Goal: Task Accomplishment & Management: Use online tool/utility

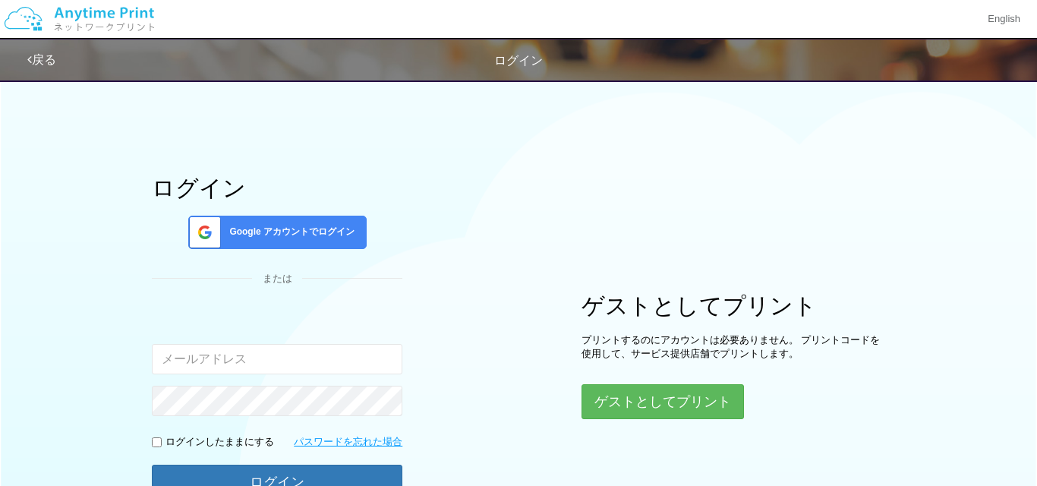
click at [210, 229] on span at bounding box center [202, 232] width 38 height 32
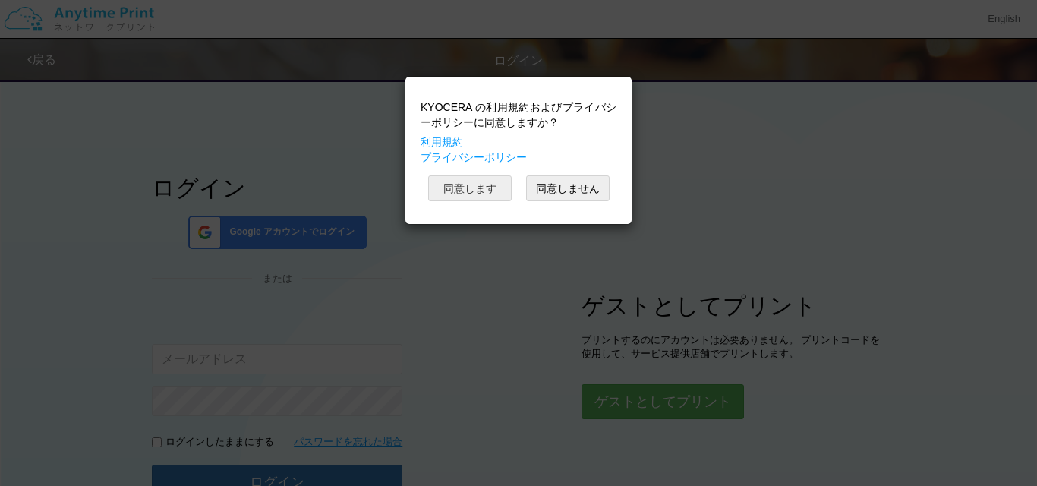
click at [485, 186] on button "同意します" at bounding box center [469, 188] width 83 height 26
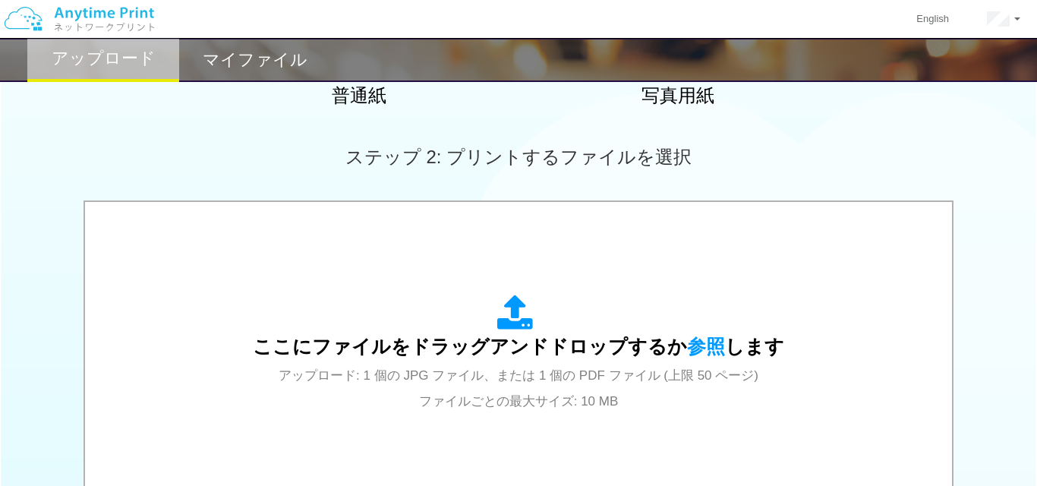
scroll to position [383, 0]
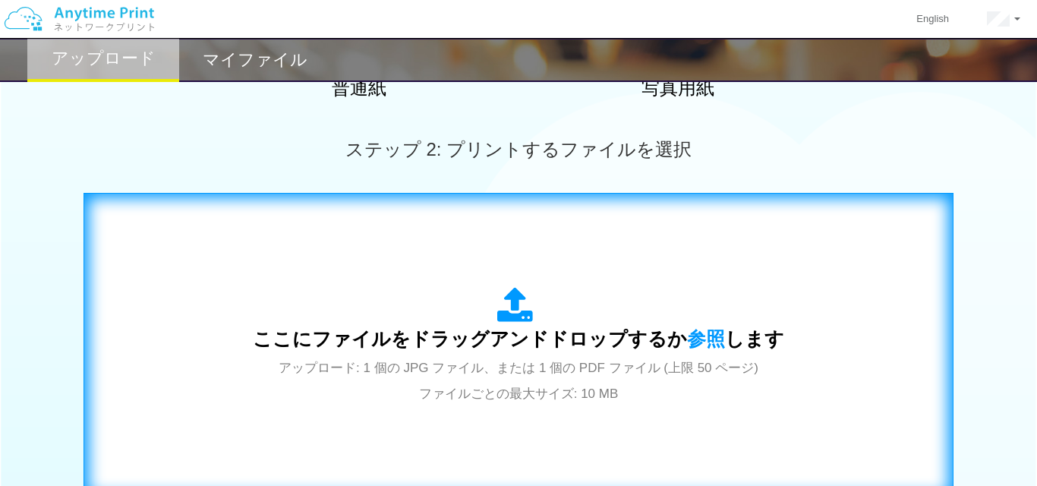
click at [520, 304] on icon at bounding box center [518, 306] width 42 height 38
click at [524, 321] on icon at bounding box center [518, 306] width 42 height 38
click at [517, 314] on icon at bounding box center [518, 306] width 42 height 38
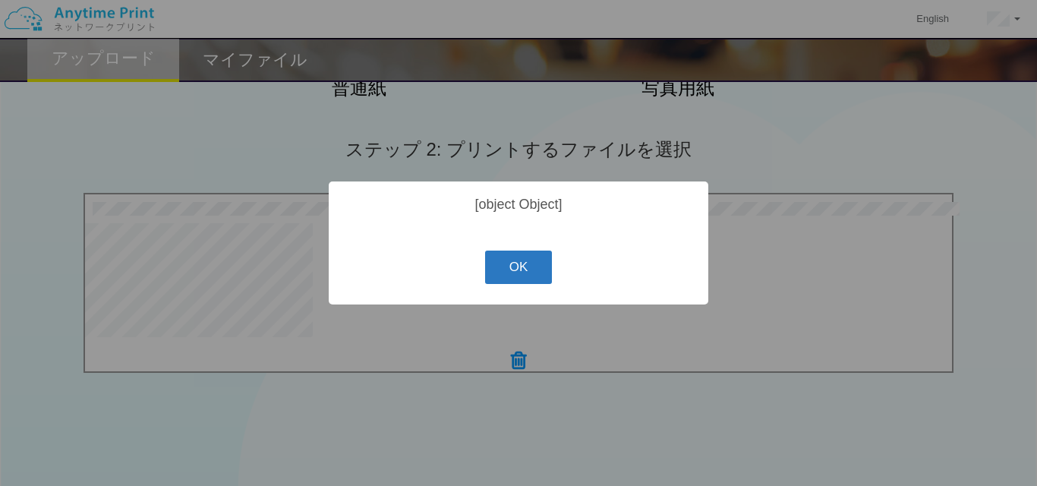
click at [507, 278] on button "OK" at bounding box center [519, 266] width 68 height 33
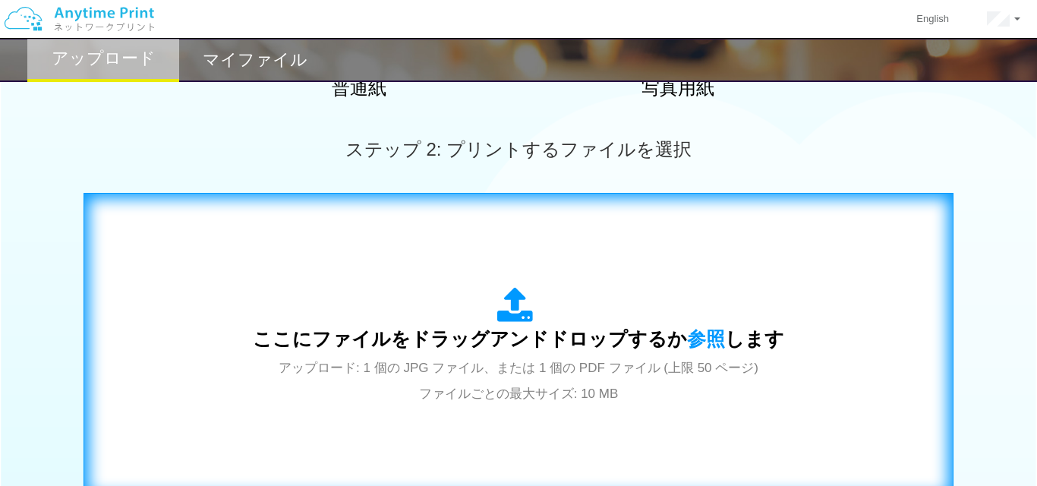
click at [516, 314] on icon at bounding box center [518, 306] width 42 height 38
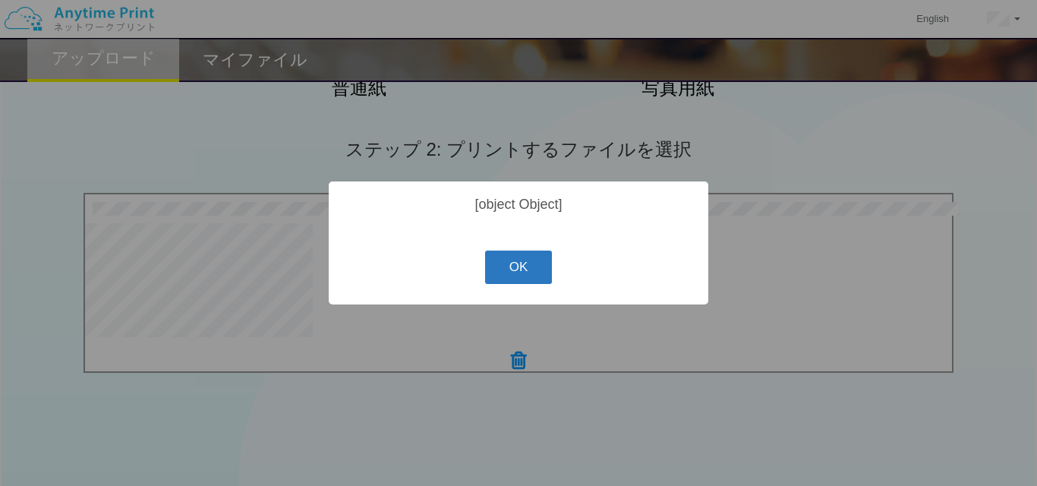
click at [512, 274] on button "OK" at bounding box center [519, 266] width 68 height 33
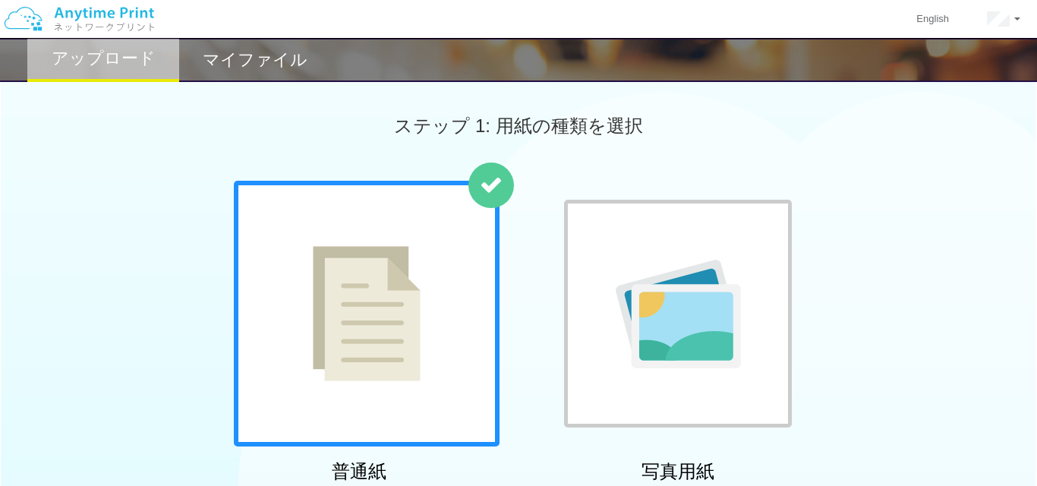
scroll to position [0, 0]
click at [285, 56] on h2 "マイファイル" at bounding box center [255, 60] width 105 height 18
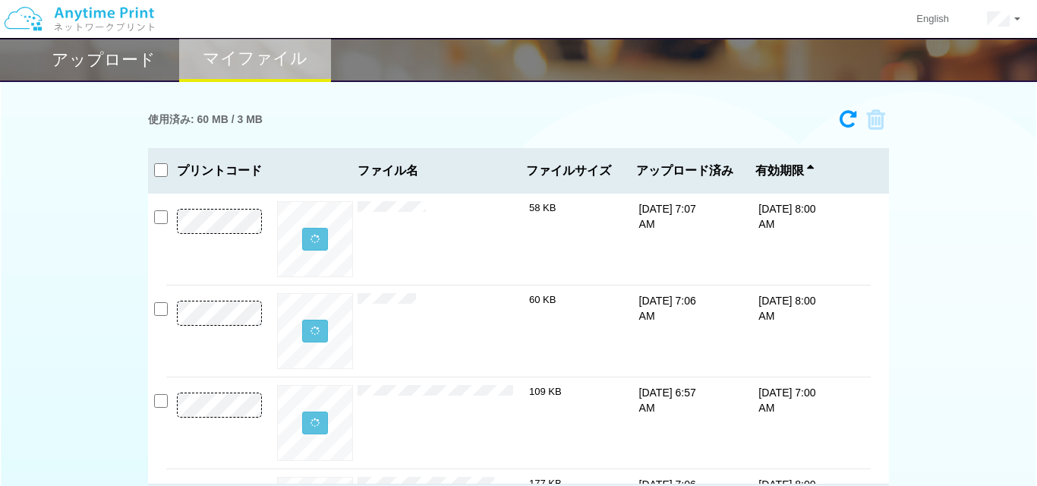
click at [163, 165] on input "checkbox" at bounding box center [161, 170] width 14 height 14
checkbox input "true"
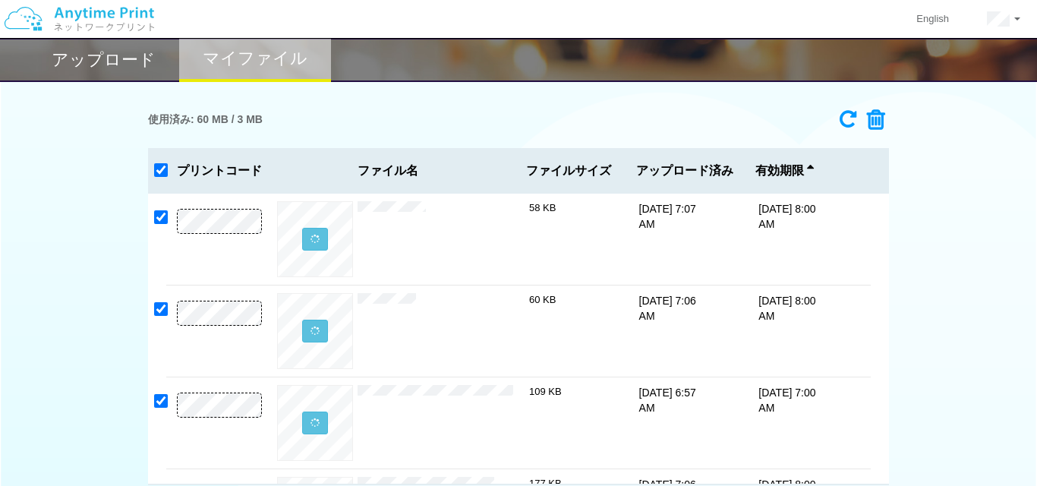
checkbox input "true"
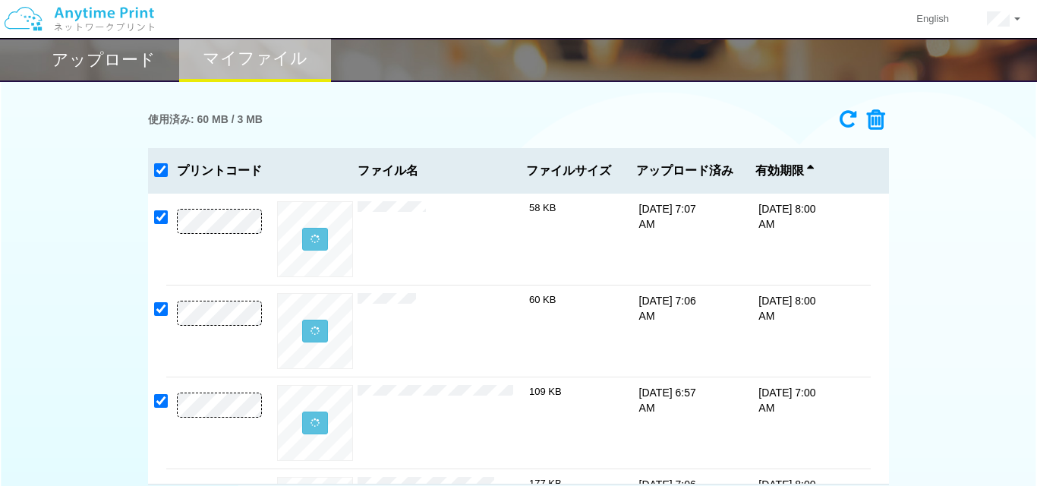
checkbox input "true"
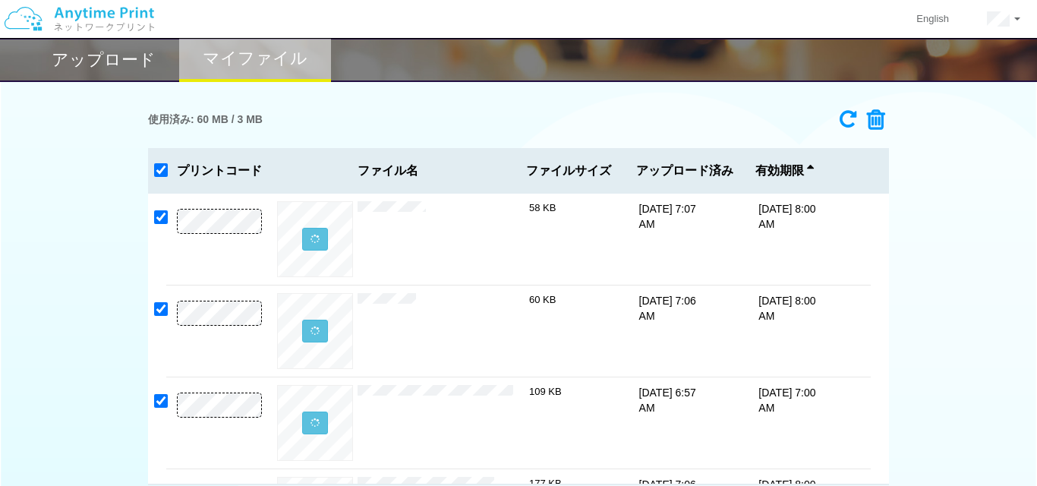
checkbox input "true"
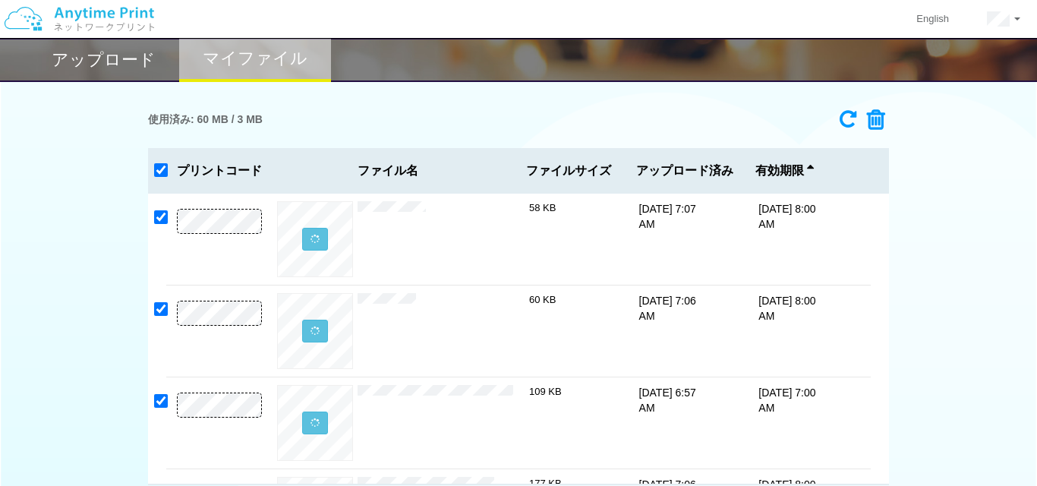
checkbox input "true"
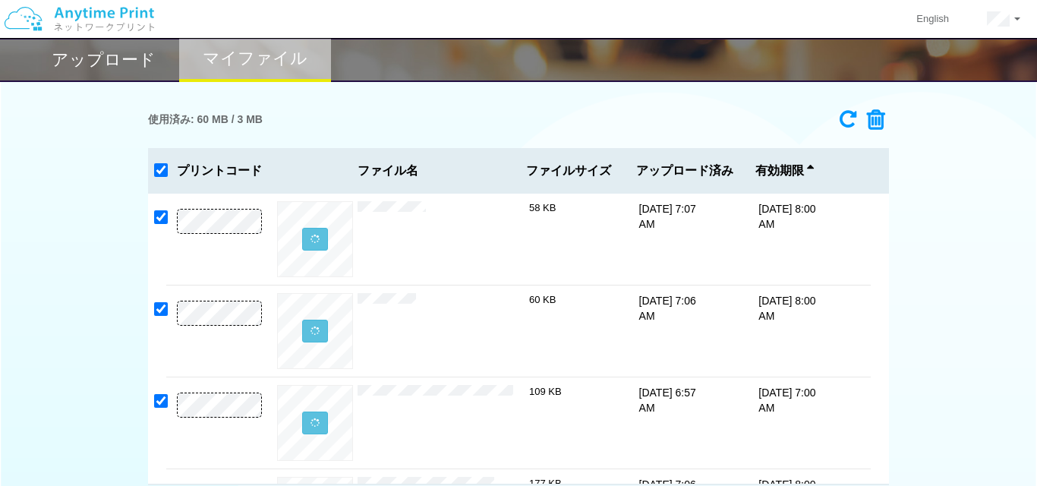
checkbox input "true"
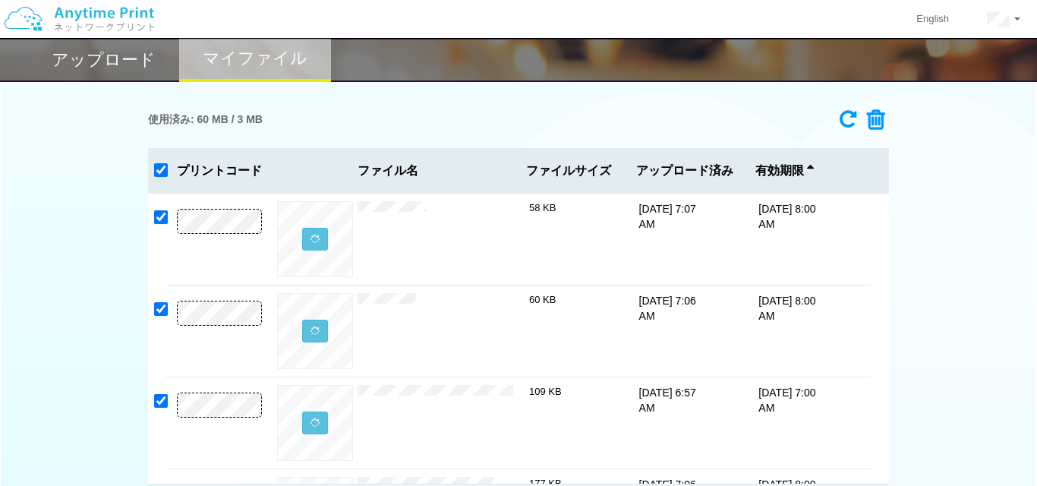
checkbox input "true"
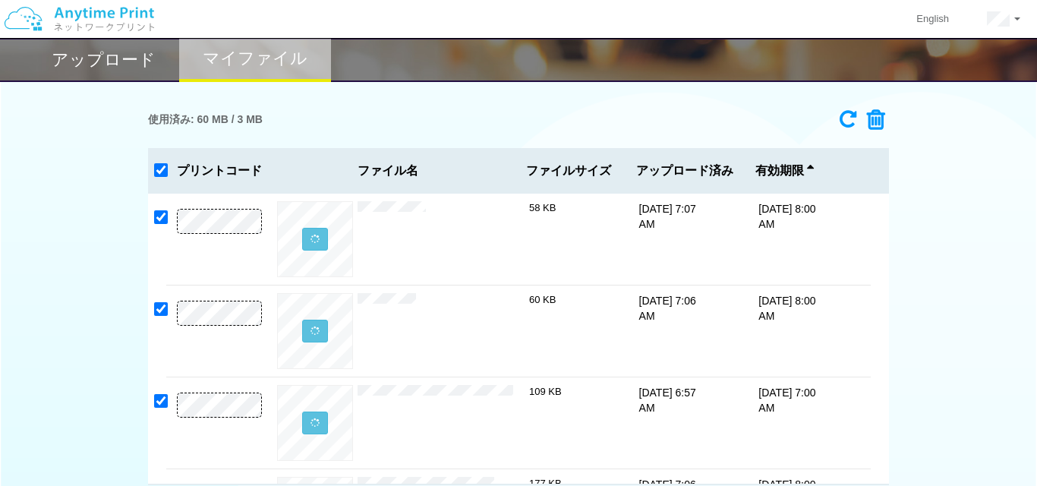
checkbox input "true"
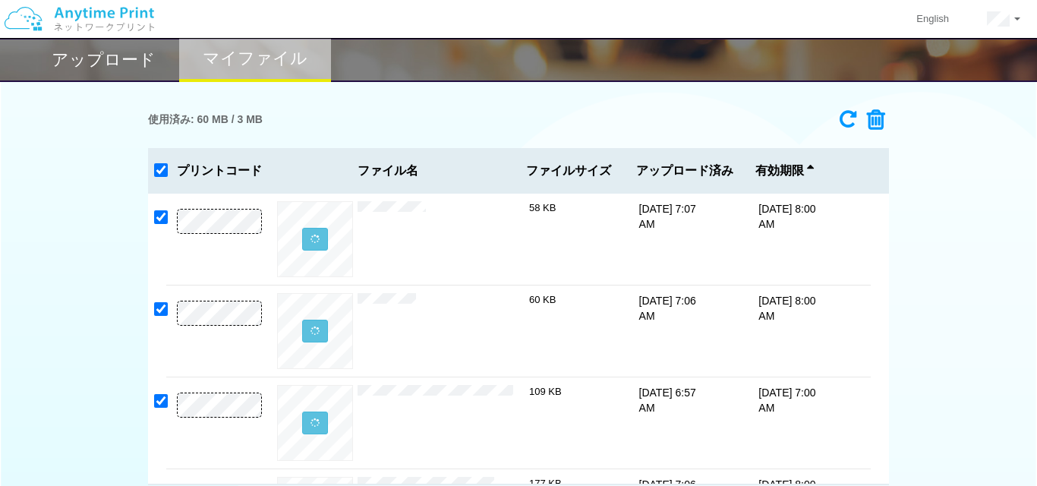
checkbox input "true"
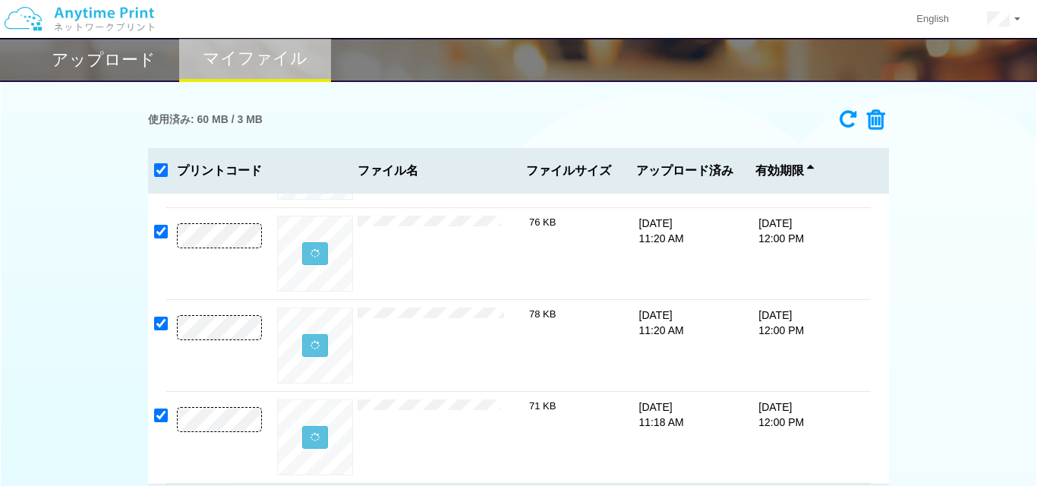
scroll to position [3291, 0]
click at [876, 117] on icon at bounding box center [870, 120] width 29 height 23
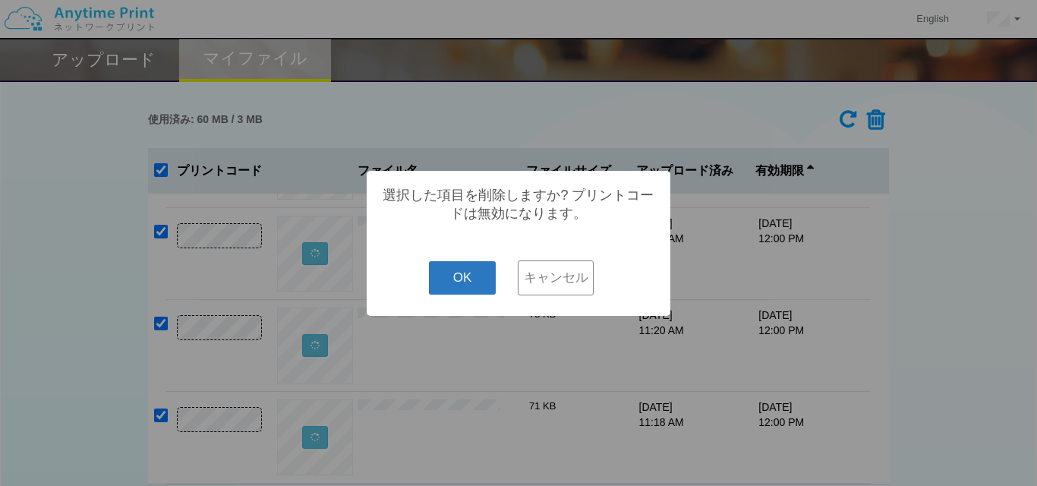
click at [469, 272] on button "OK" at bounding box center [463, 277] width 68 height 33
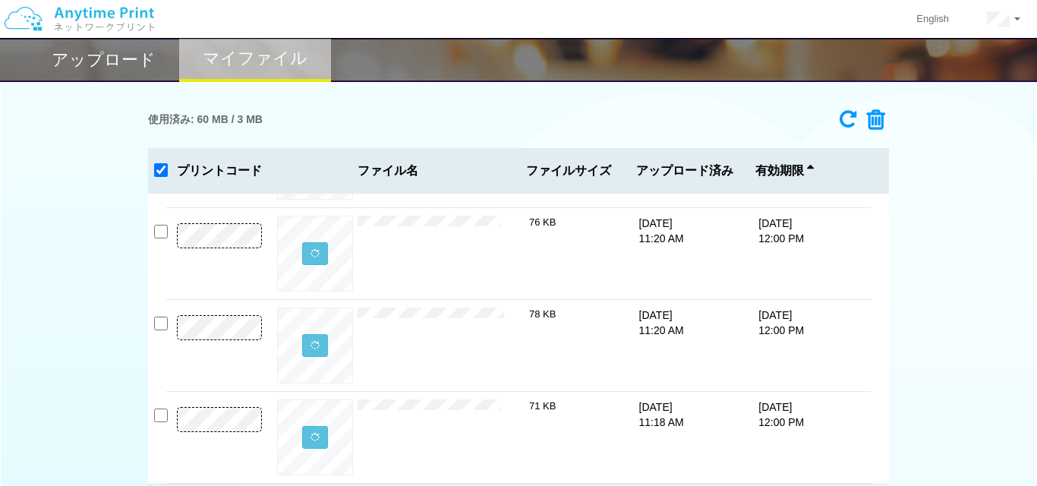
click at [137, 68] on h2 "アップロード" at bounding box center [104, 60] width 104 height 18
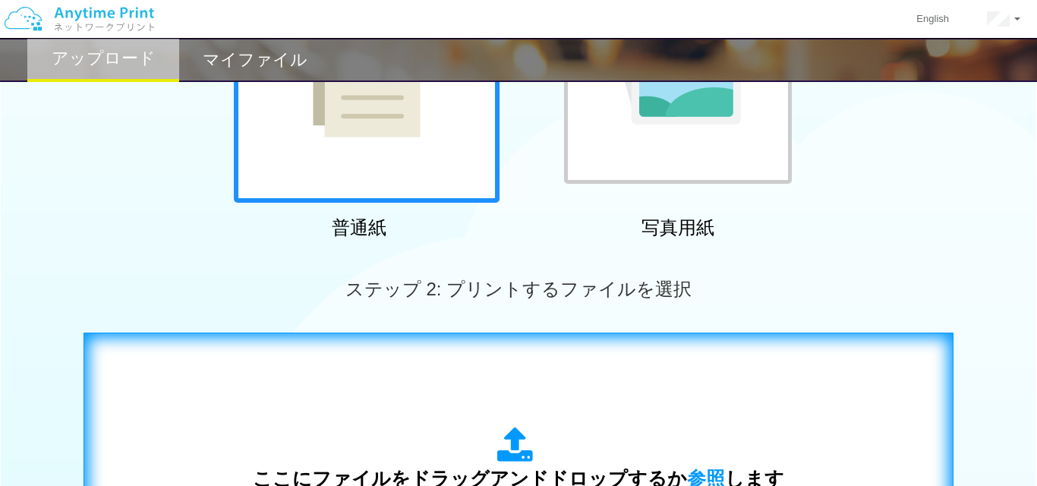
scroll to position [284, 0]
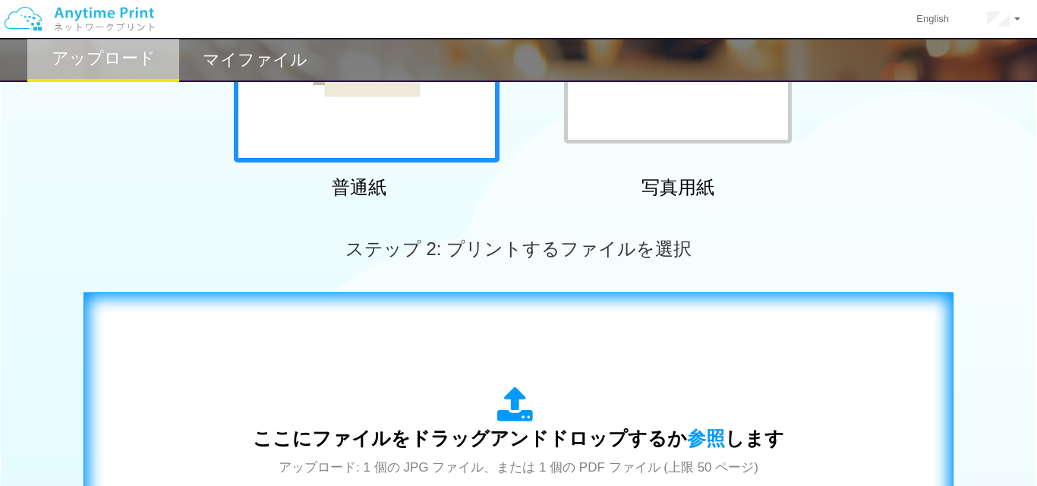
click at [516, 399] on icon at bounding box center [518, 405] width 42 height 38
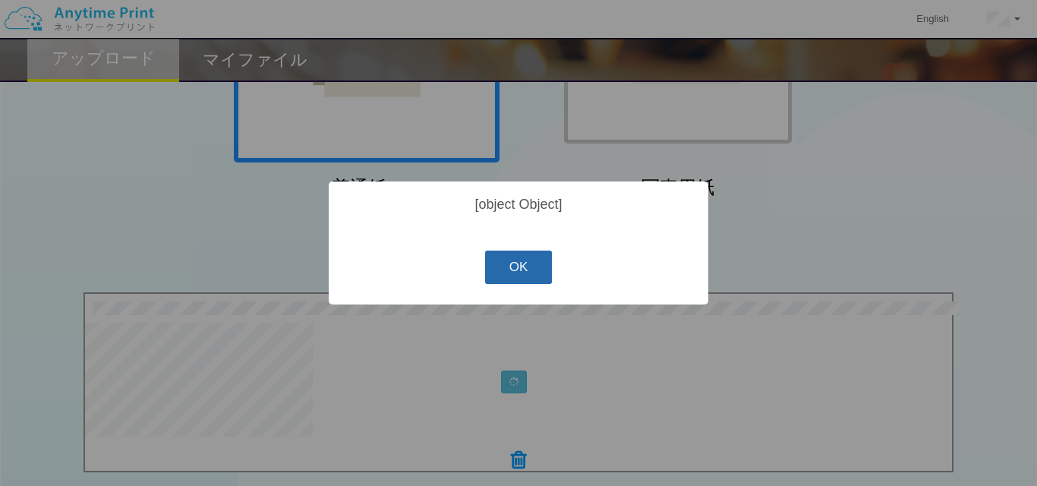
click at [538, 256] on button "OK" at bounding box center [519, 266] width 68 height 33
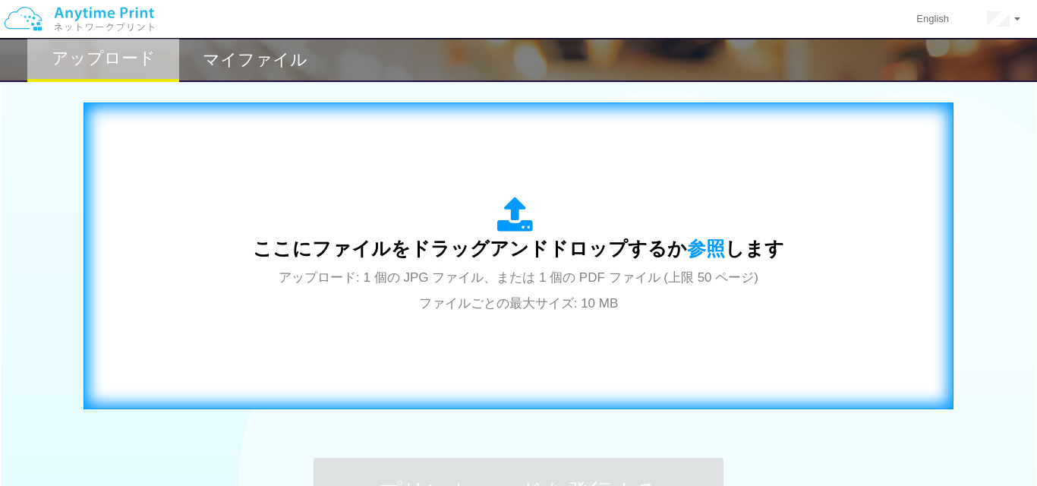
scroll to position [477, 0]
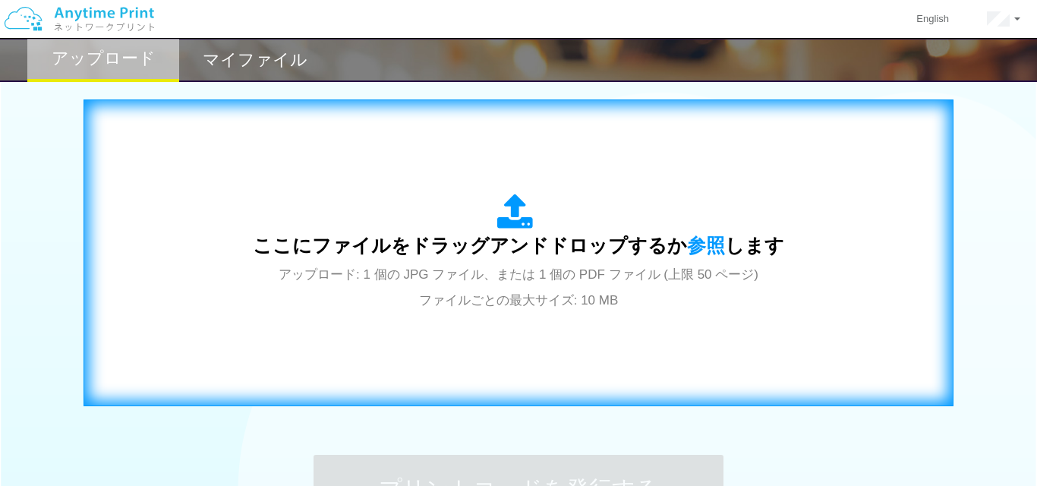
click at [516, 222] on icon at bounding box center [518, 212] width 42 height 38
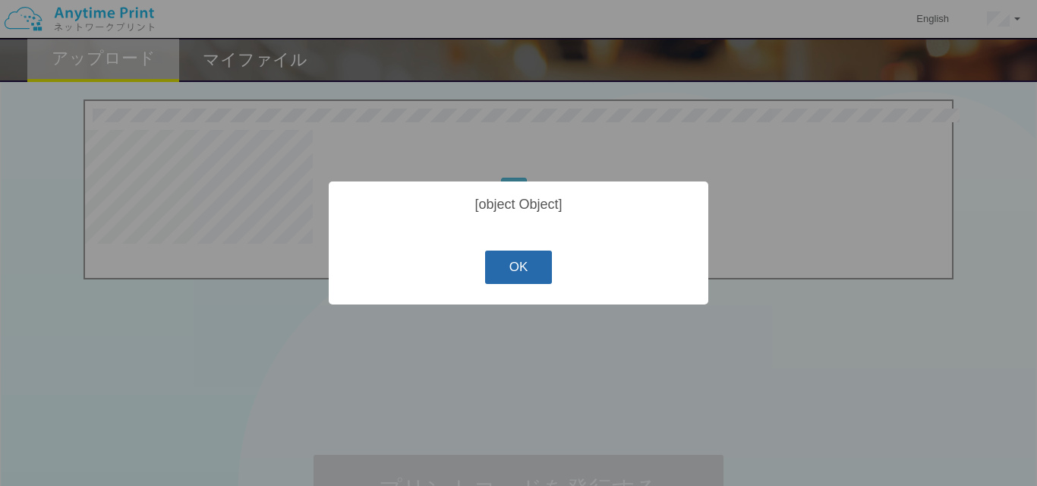
click at [530, 275] on button "OK" at bounding box center [519, 266] width 68 height 33
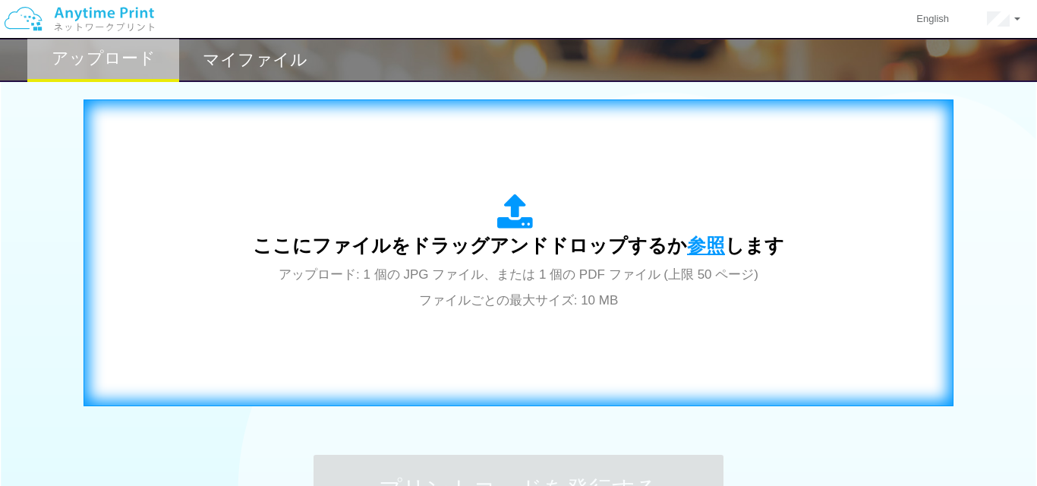
click at [703, 242] on span "参照" at bounding box center [706, 244] width 38 height 21
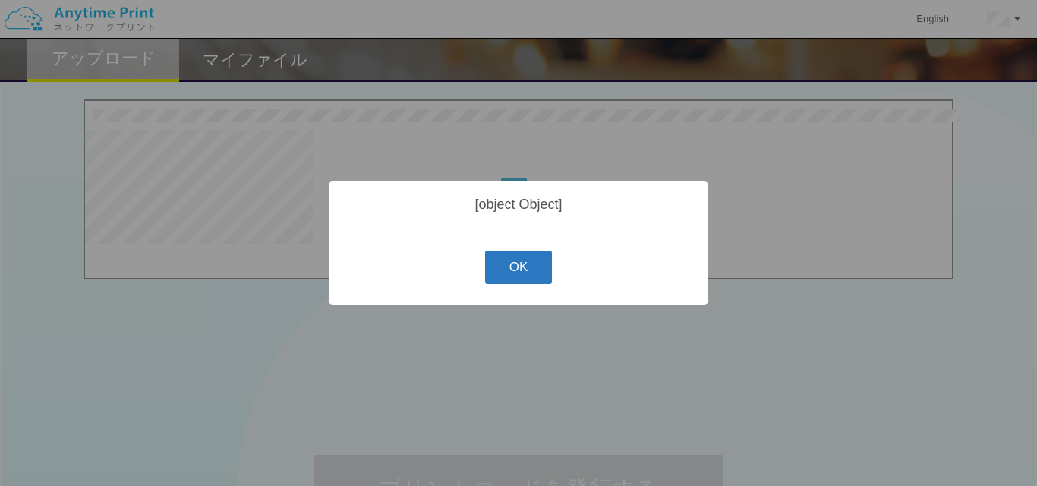
click at [527, 271] on button "OK" at bounding box center [519, 266] width 68 height 33
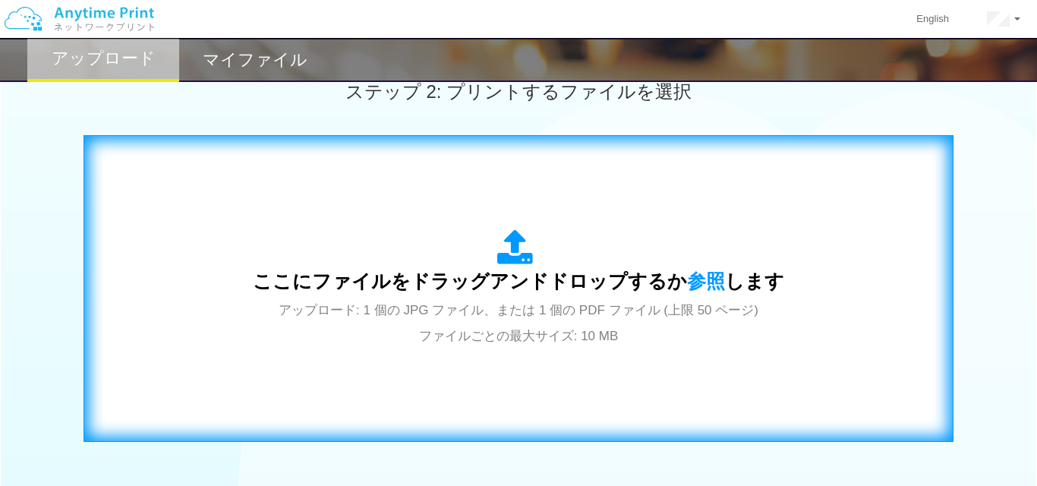
scroll to position [445, 0]
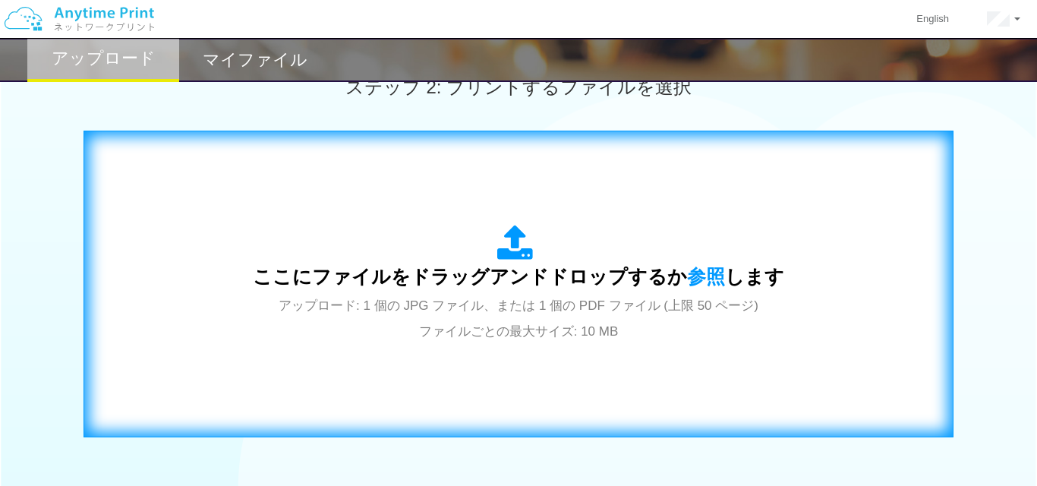
click at [508, 245] on icon at bounding box center [518, 244] width 42 height 38
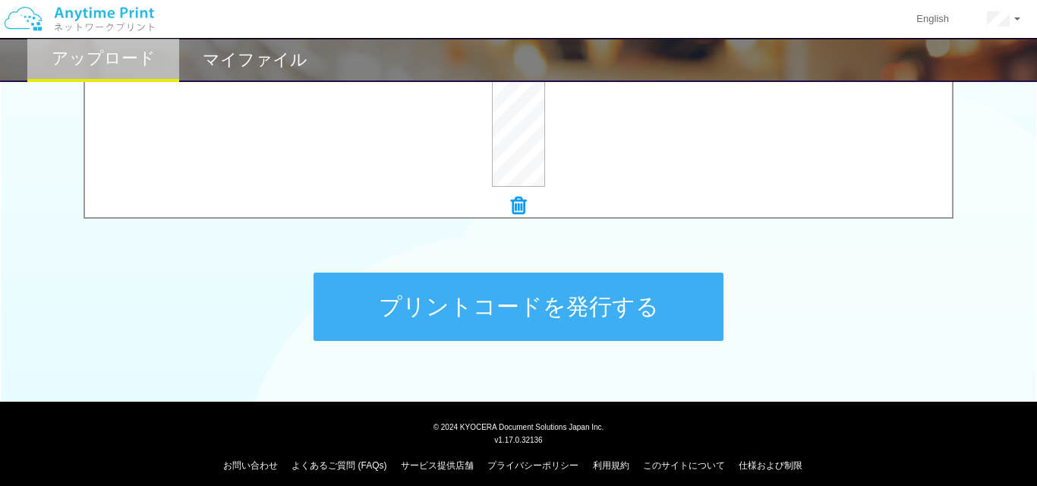
scroll to position [662, 0]
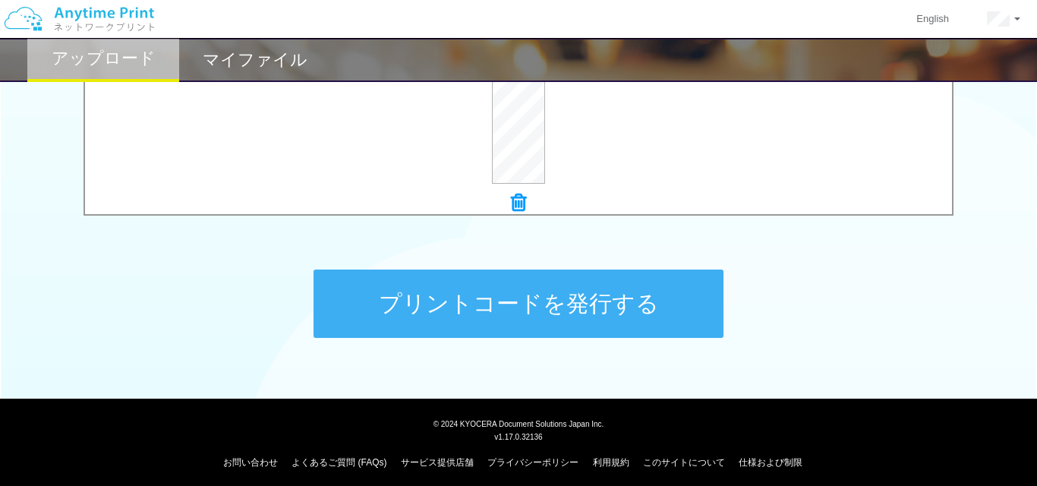
click at [487, 312] on button "プリントコードを発行する" at bounding box center [518, 303] width 410 height 68
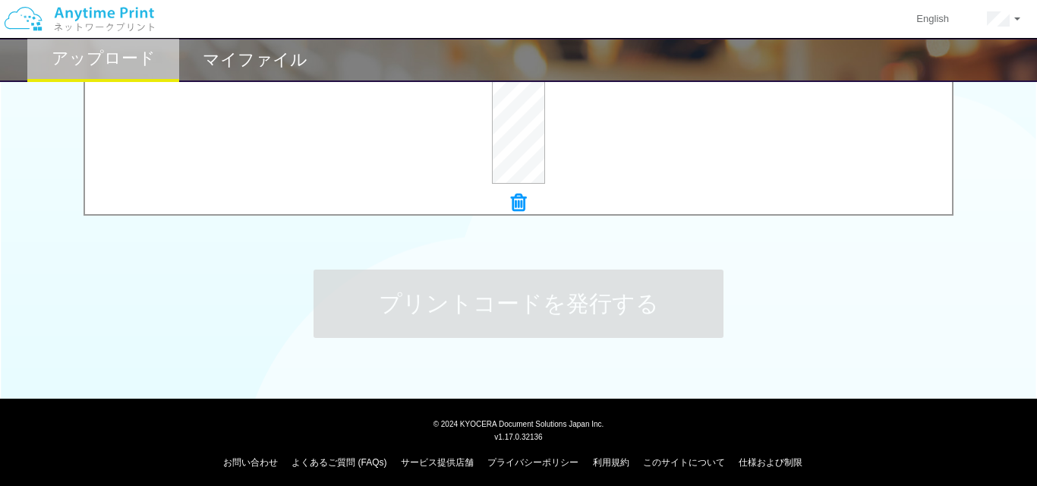
scroll to position [0, 0]
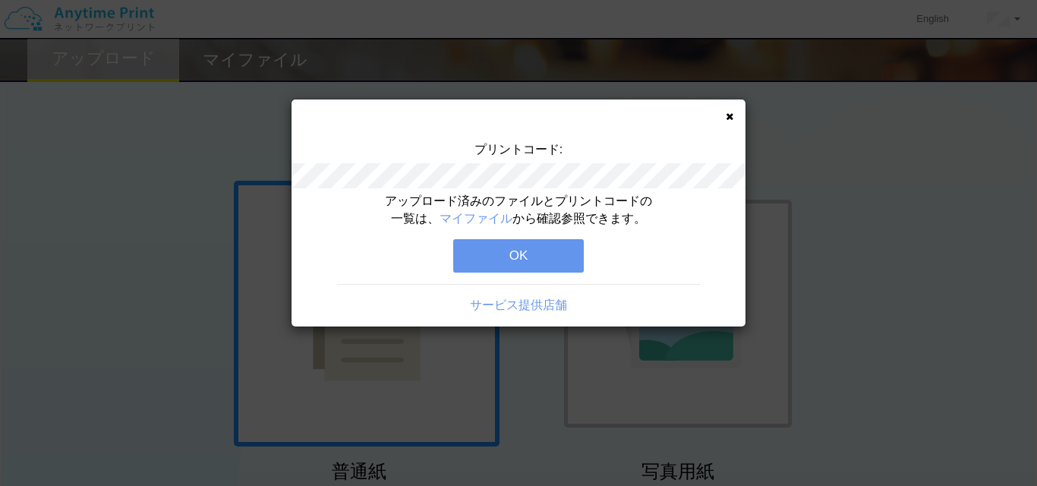
click at [544, 256] on button "OK" at bounding box center [518, 255] width 131 height 33
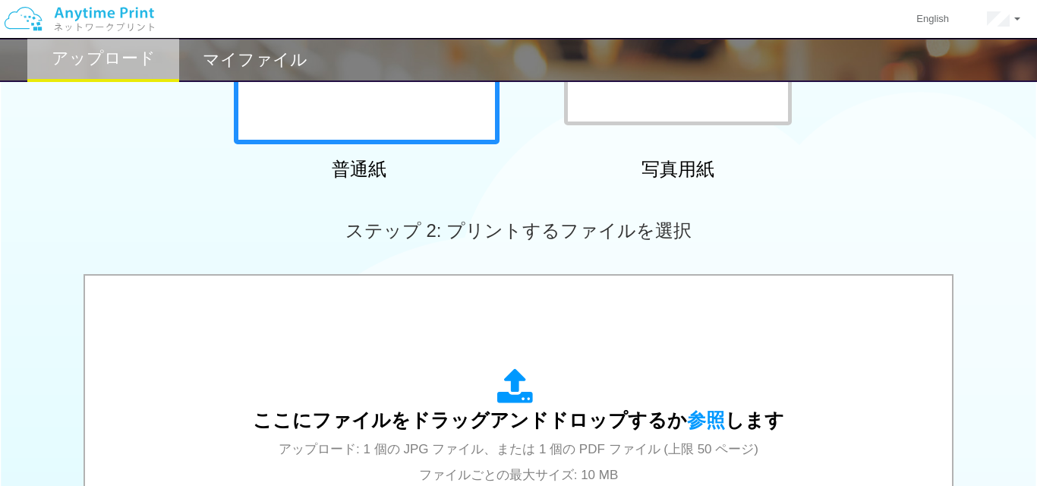
scroll to position [274, 0]
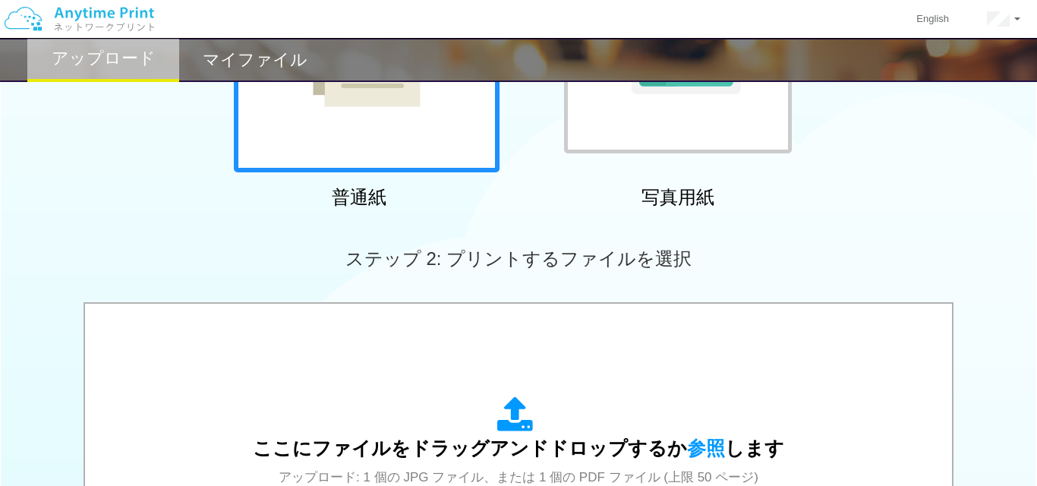
click at [259, 63] on h2 "マイファイル" at bounding box center [255, 60] width 105 height 18
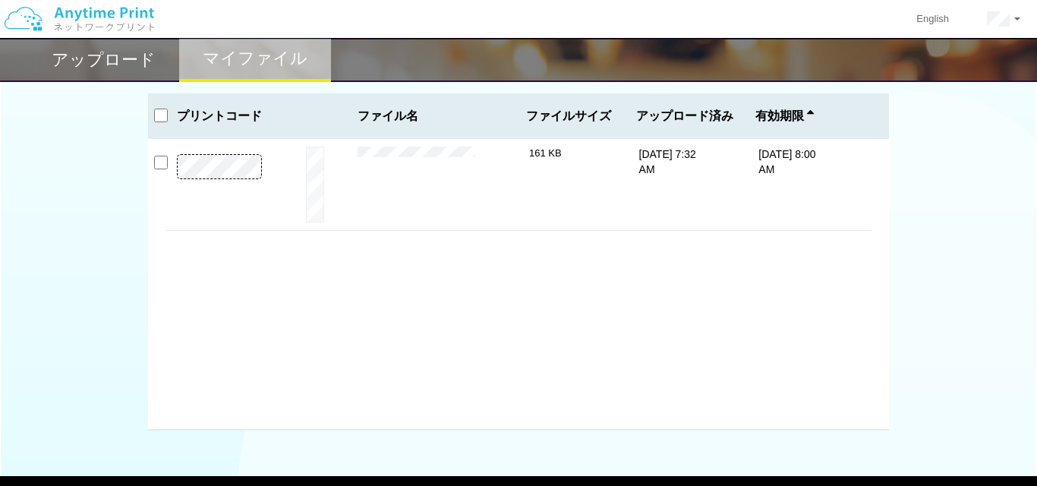
click at [140, 54] on h2 "アップロード" at bounding box center [104, 60] width 104 height 18
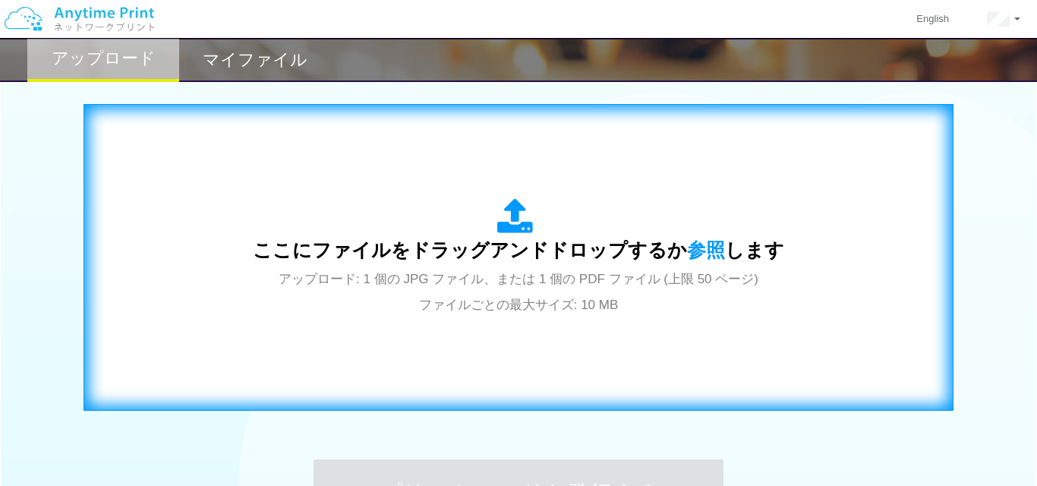
scroll to position [473, 0]
click at [514, 225] on icon at bounding box center [518, 216] width 42 height 38
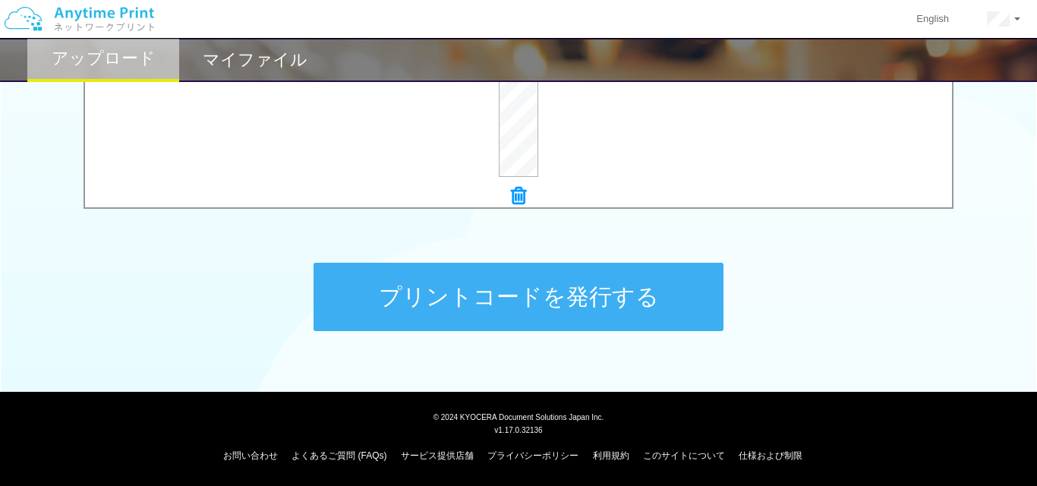
scroll to position [668, 0]
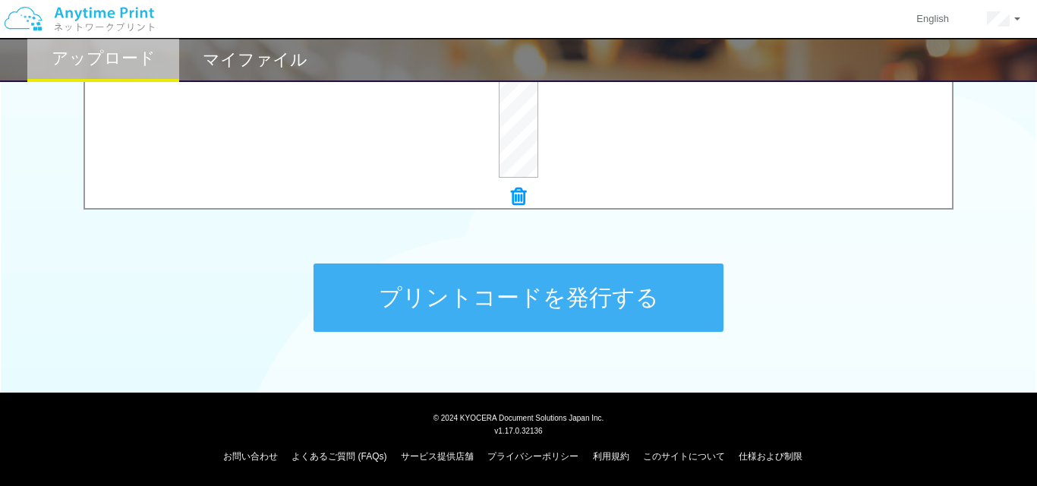
click at [536, 283] on button "プリントコードを発行する" at bounding box center [518, 297] width 410 height 68
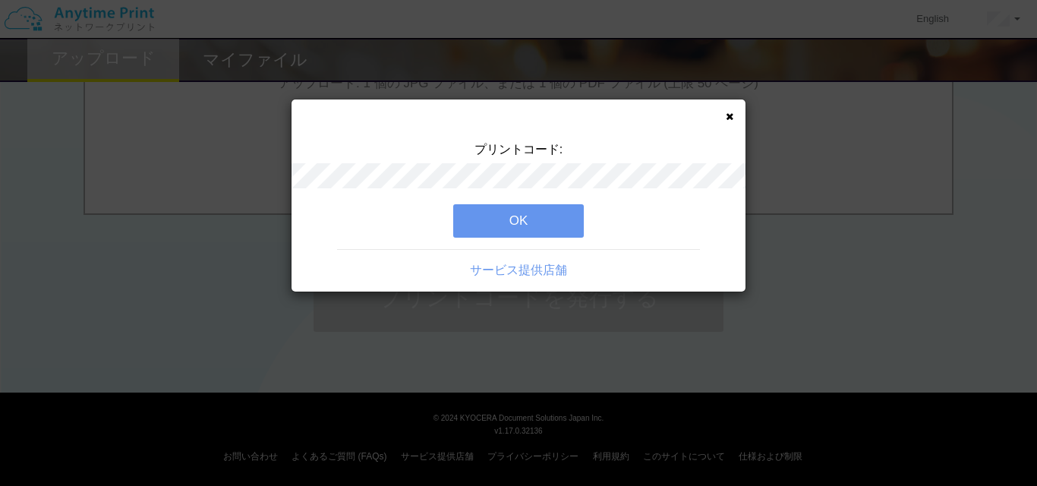
scroll to position [0, 0]
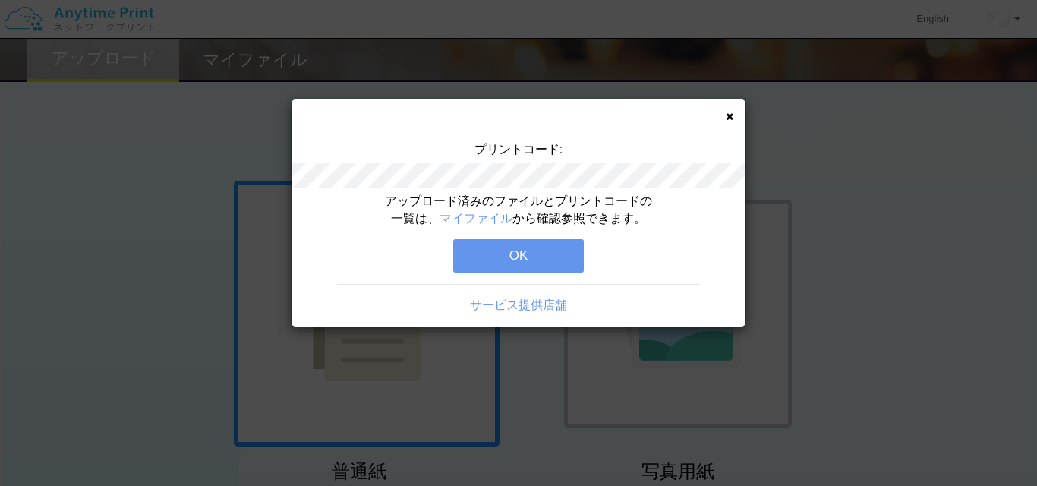
click at [534, 253] on button "OK" at bounding box center [518, 255] width 131 height 33
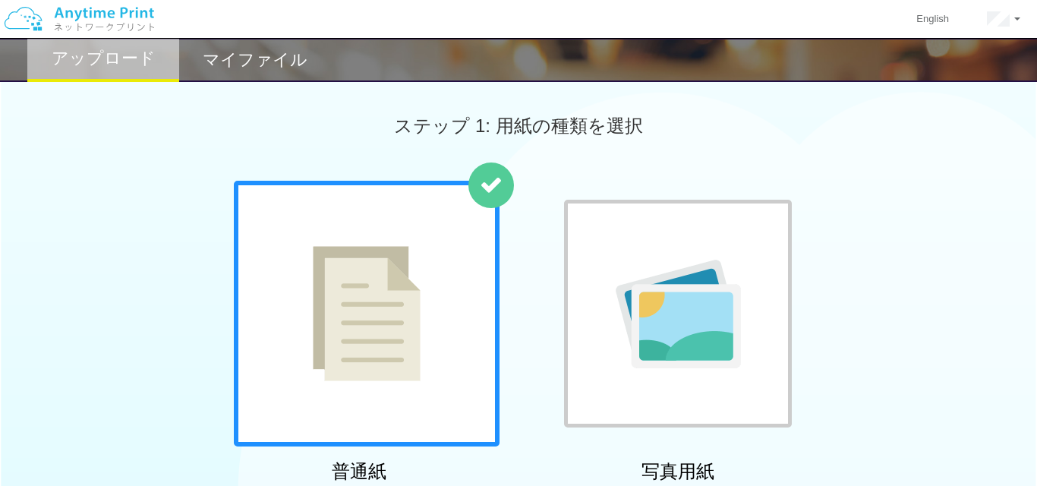
click at [293, 63] on h2 "マイファイル" at bounding box center [255, 60] width 105 height 18
